Goal: Information Seeking & Learning: Learn about a topic

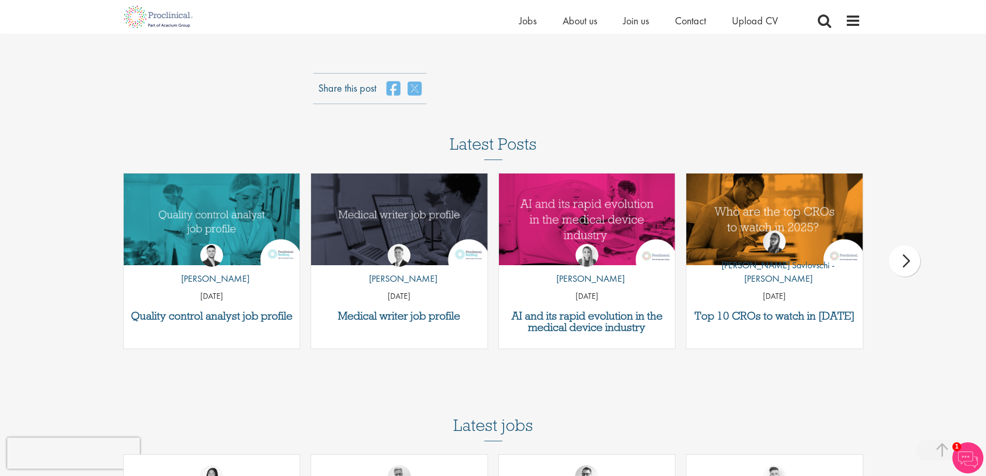
scroll to position [2381, 0]
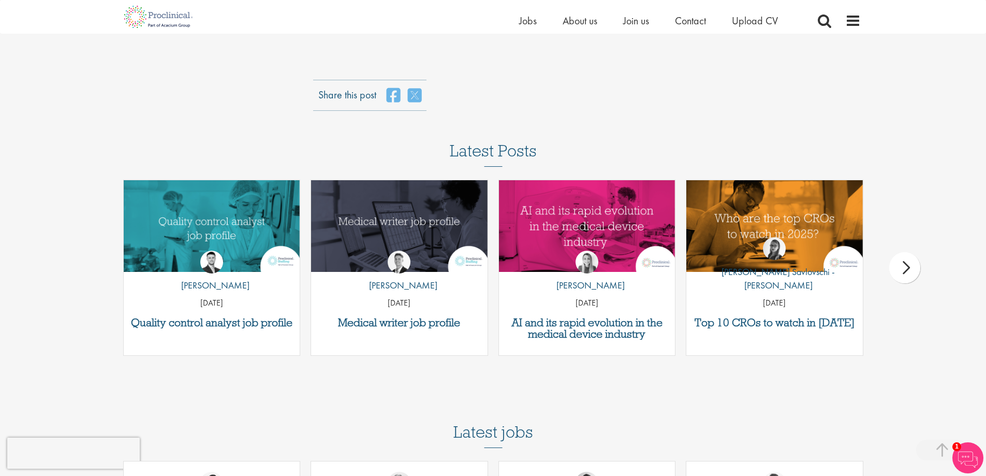
click at [894, 269] on div "next" at bounding box center [904, 267] width 31 height 31
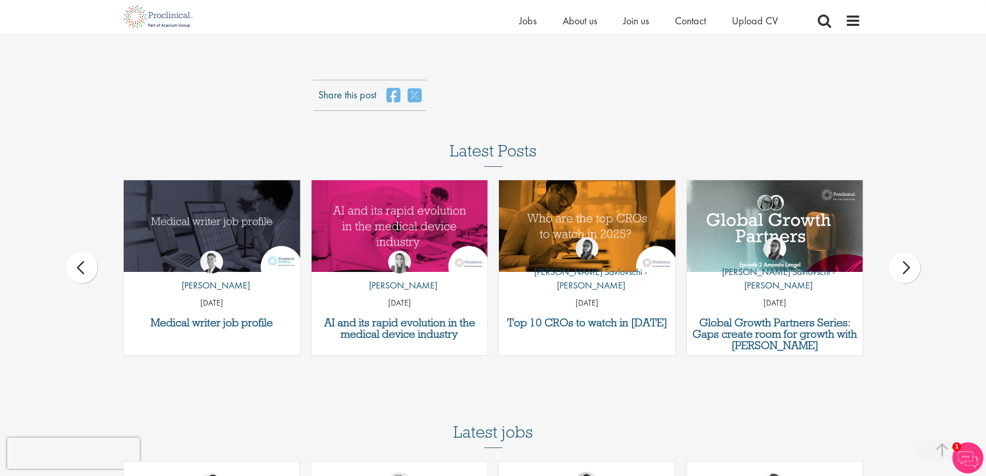
click at [891, 269] on div "next" at bounding box center [904, 267] width 31 height 31
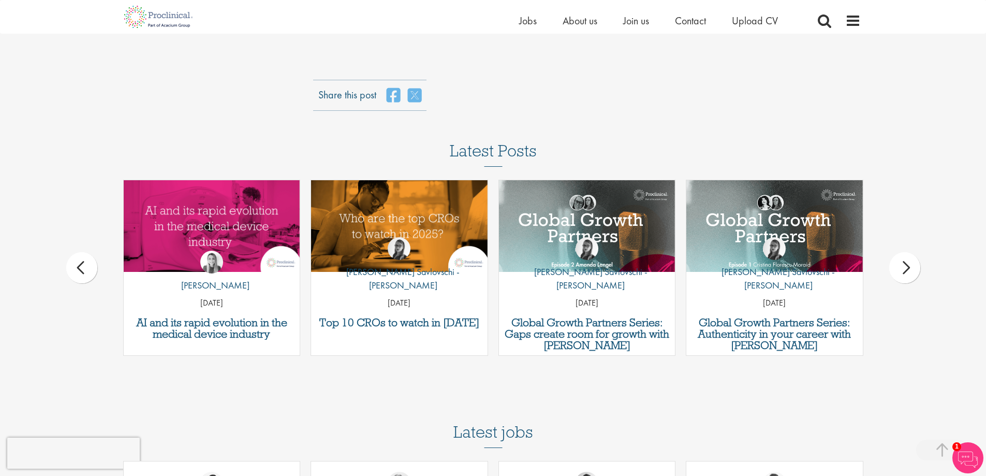
click at [886, 270] on div "Latest Posts Quality control analyst job profile by [PERSON_NAME] [DATE] Medica…" at bounding box center [493, 254] width 986 height 224
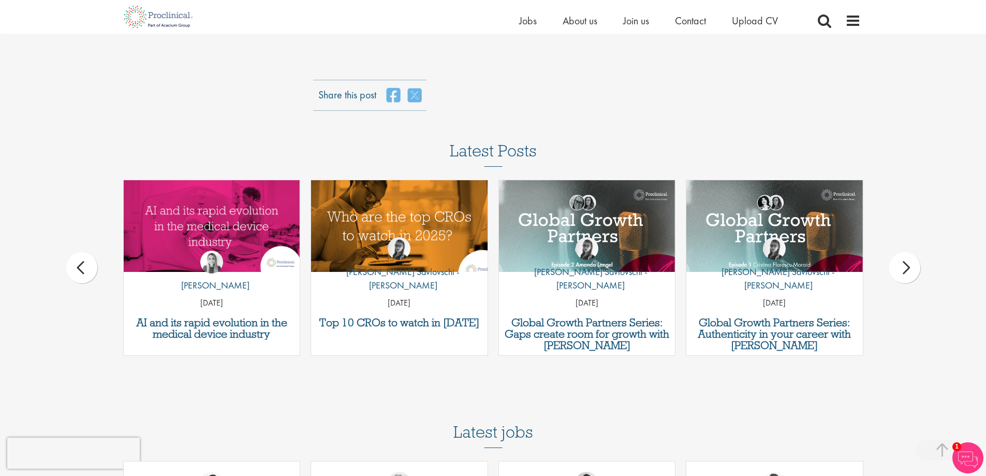
click at [399, 222] on img "Link to a post" at bounding box center [400, 226] width 212 height 110
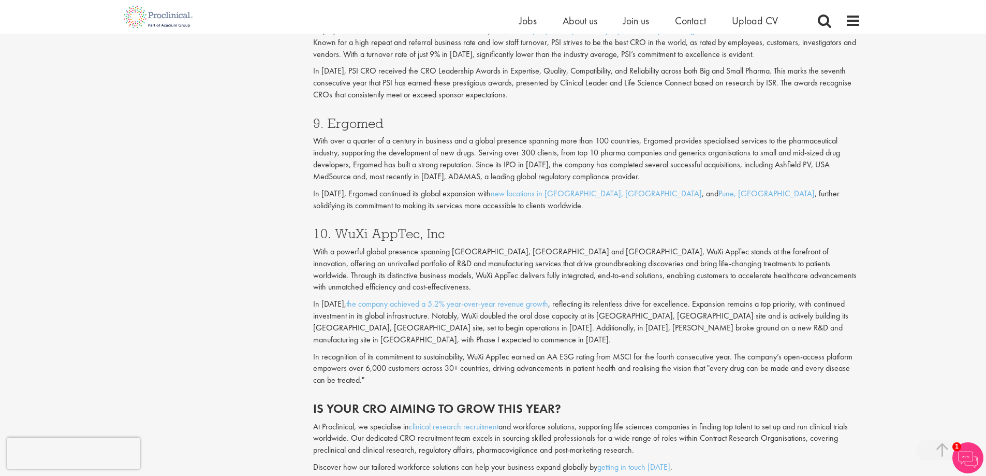
scroll to position [2226, 0]
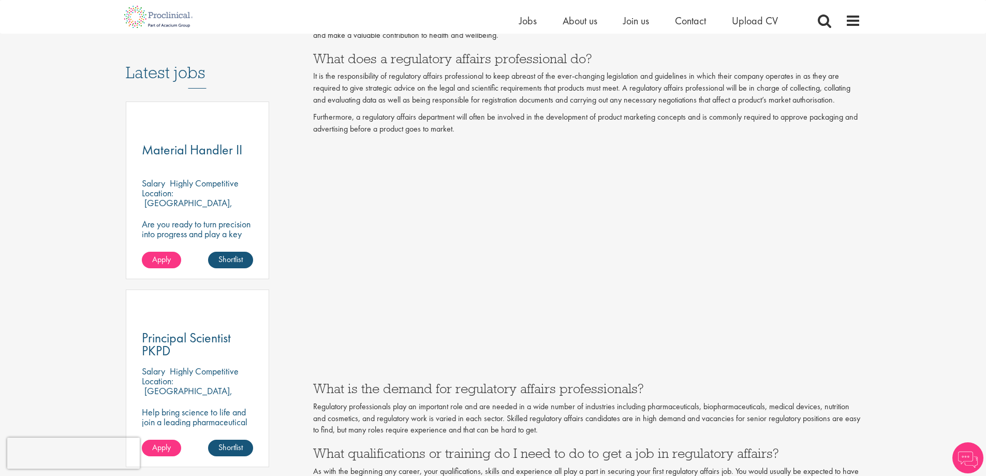
scroll to position [2381, 0]
